Goal: Information Seeking & Learning: Learn about a topic

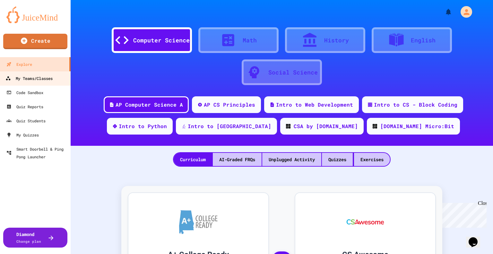
click at [48, 77] on div "My Teams/Classes" at bounding box center [28, 79] width 47 height 8
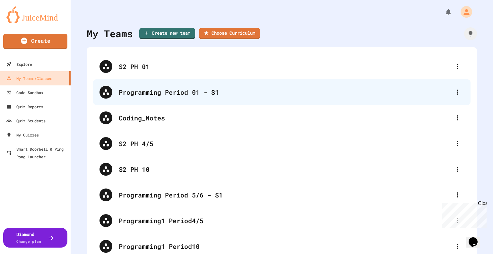
click at [146, 91] on div "Programming Period 01 - S1" at bounding box center [285, 92] width 333 height 10
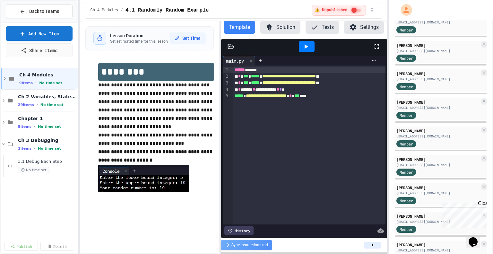
scroll to position [357, 0]
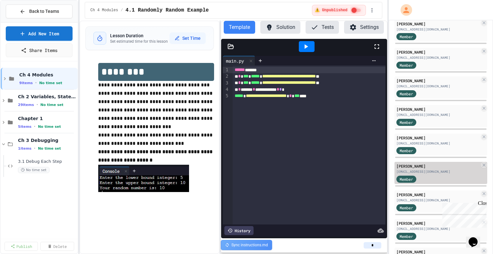
click at [427, 175] on div "Member" at bounding box center [413, 179] width 32 height 8
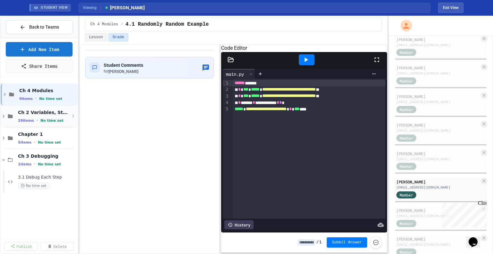
click at [60, 116] on div "Ch 2 Variables, Statements & Expressions 29 items • No time set" at bounding box center [44, 116] width 52 height 13
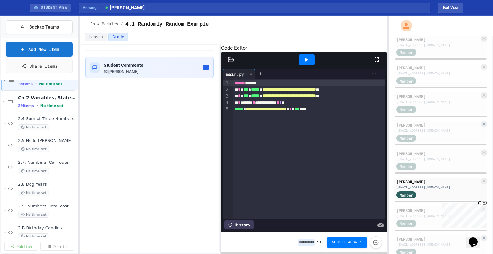
click at [60, 116] on span "2.4 Sum of Three Numbers" at bounding box center [47, 118] width 58 height 5
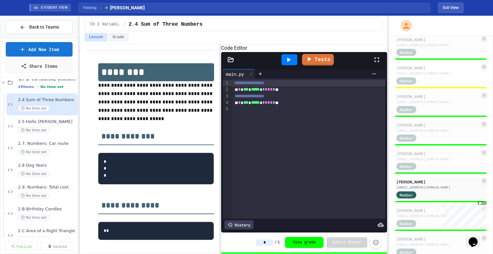
scroll to position [34, 0]
click at [59, 123] on span "2.5 Hello [PERSON_NAME]" at bounding box center [44, 121] width 52 height 5
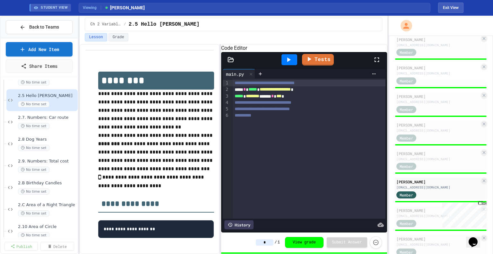
scroll to position [65, 0]
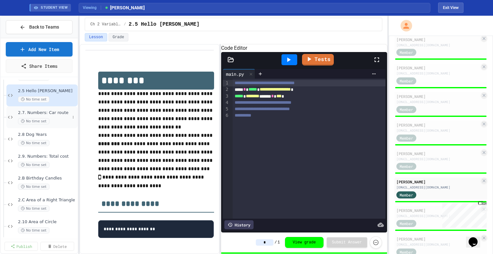
click at [58, 116] on div "2.7. Numbers: Car route No time set" at bounding box center [44, 117] width 52 height 14
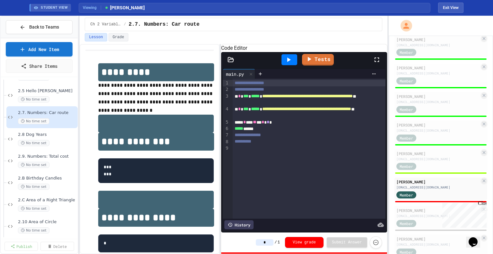
click at [58, 135] on span "2.8 Dog Years" at bounding box center [47, 134] width 58 height 5
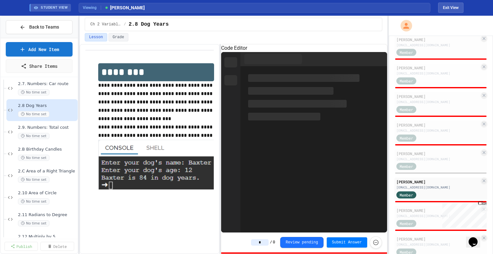
scroll to position [94, 0]
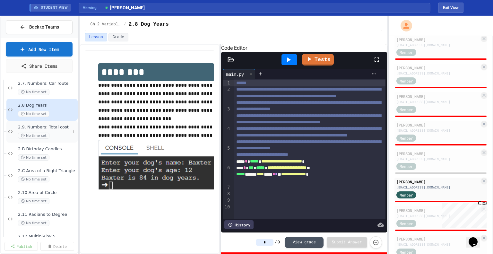
click at [57, 129] on span "2.9. Numbers: Total cost" at bounding box center [44, 127] width 52 height 5
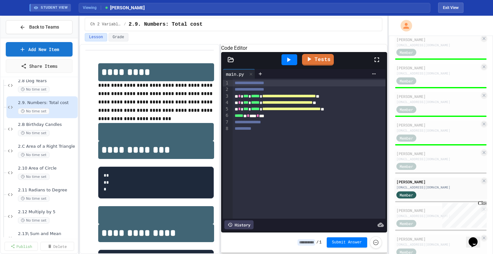
scroll to position [122, 0]
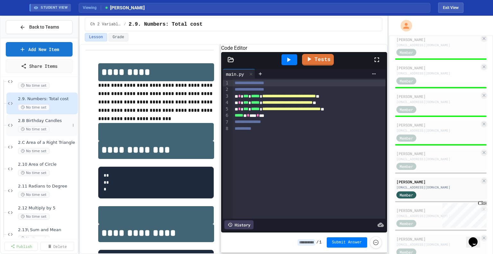
click at [57, 123] on div "2.B Birthday Candles No time set" at bounding box center [44, 125] width 52 height 14
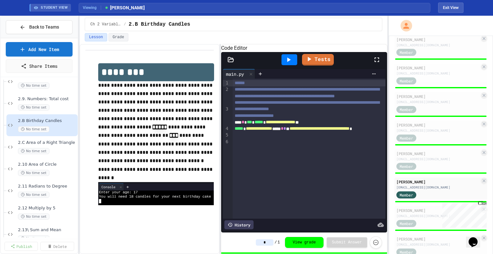
click at [249, 225] on div "History" at bounding box center [239, 224] width 29 height 9
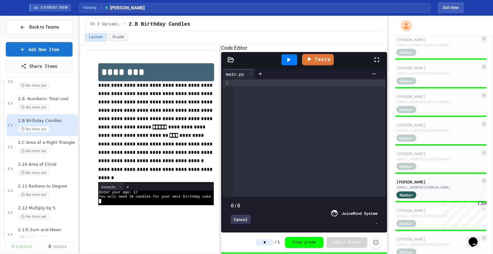
type input "***"
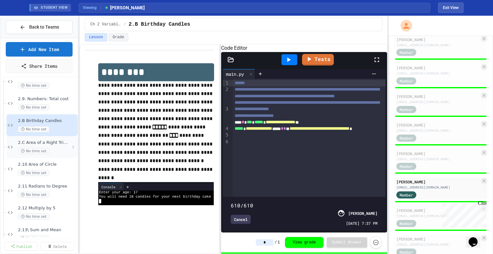
click at [50, 145] on div "2.C Area of a Right Triangle No time set" at bounding box center [44, 147] width 52 height 14
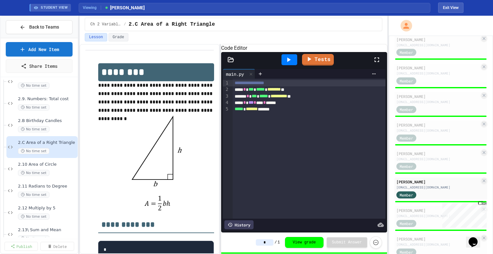
click at [244, 227] on div "History" at bounding box center [239, 224] width 29 height 9
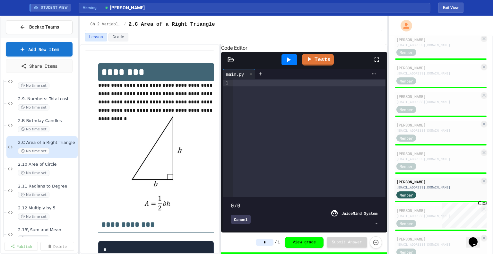
type input "***"
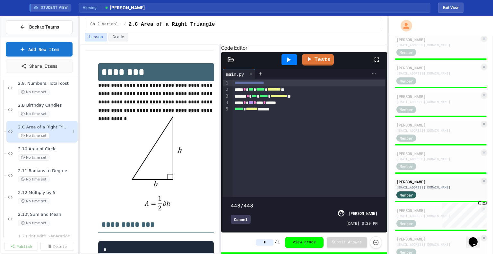
scroll to position [138, 0]
click at [54, 147] on span "2.10 Area of Circle" at bounding box center [44, 148] width 52 height 5
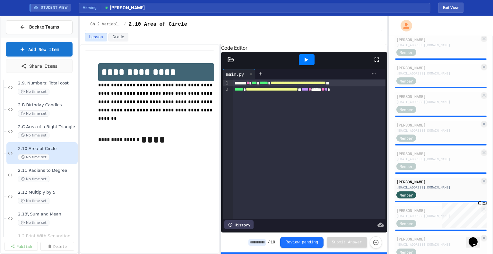
click at [245, 224] on div "History" at bounding box center [239, 224] width 29 height 9
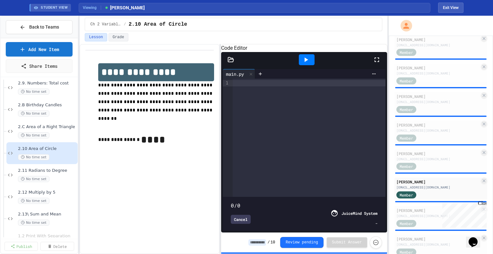
type input "***"
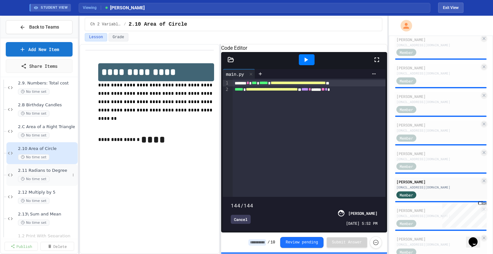
click at [54, 171] on span "2.11 Radians to Degree" at bounding box center [44, 170] width 52 height 5
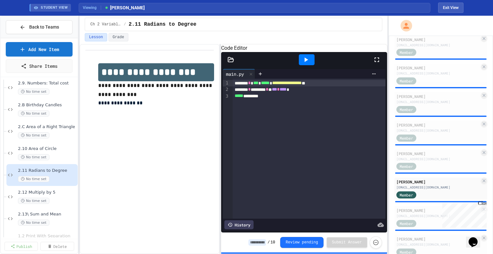
click at [239, 225] on div "History" at bounding box center [239, 224] width 29 height 9
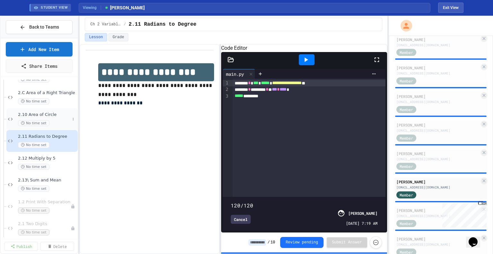
scroll to position [172, 0]
click at [56, 154] on div "2.12 Multiply by 5 No time set" at bounding box center [41, 163] width 71 height 22
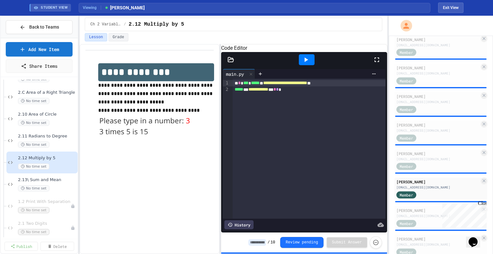
click at [245, 220] on div "History" at bounding box center [304, 225] width 163 height 12
click at [241, 226] on div "History" at bounding box center [239, 224] width 29 height 9
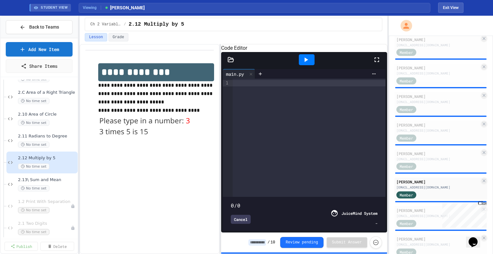
type input "***"
click at [54, 179] on span "2.13\ Sum and Mean" at bounding box center [44, 179] width 52 height 5
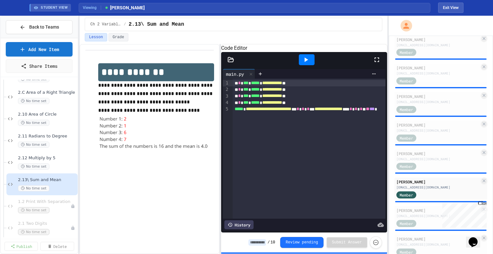
click at [238, 224] on div "History" at bounding box center [239, 224] width 29 height 9
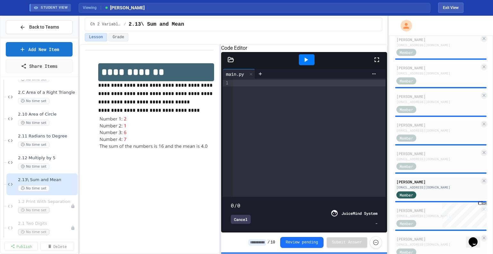
type input "***"
